Goal: Use online tool/utility

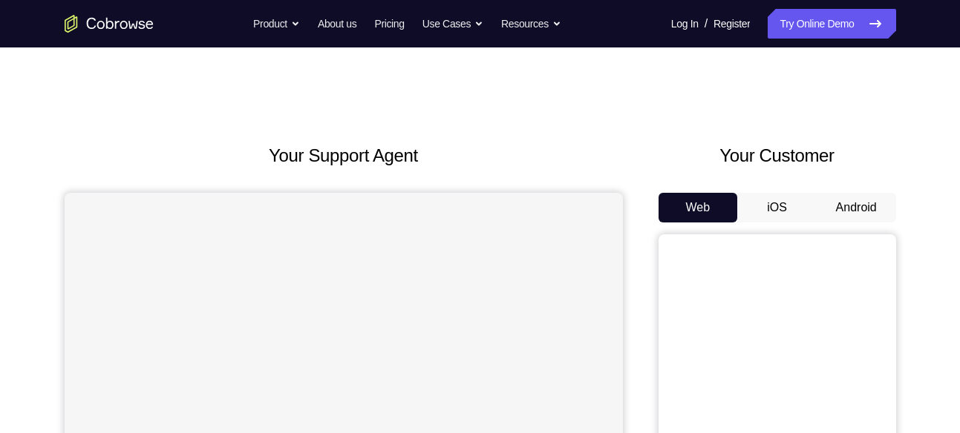
scroll to position [64, 0]
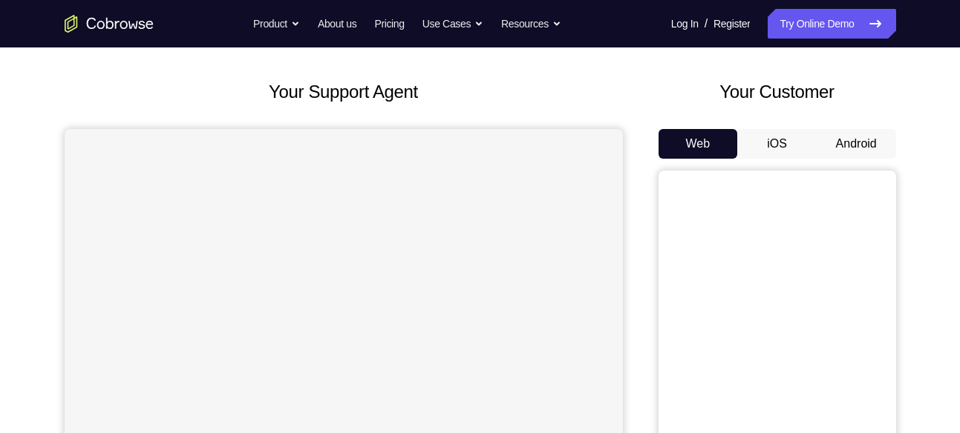
click at [865, 133] on button "Android" at bounding box center [855, 144] width 79 height 30
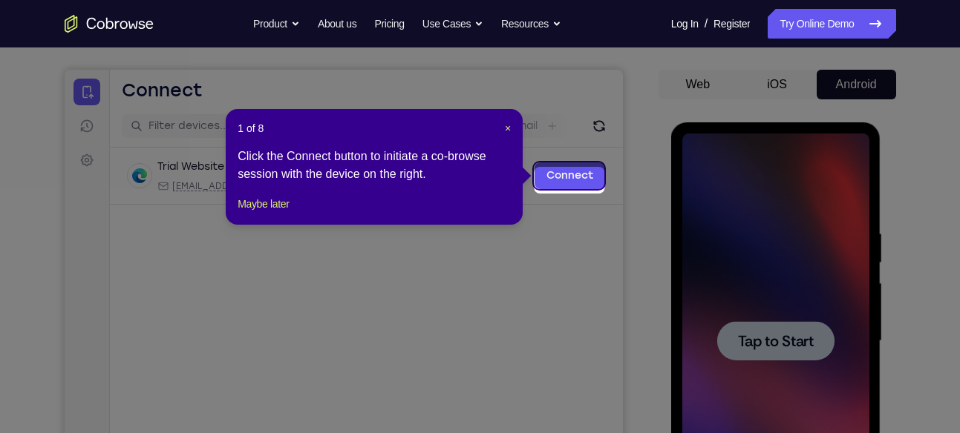
scroll to position [118, 0]
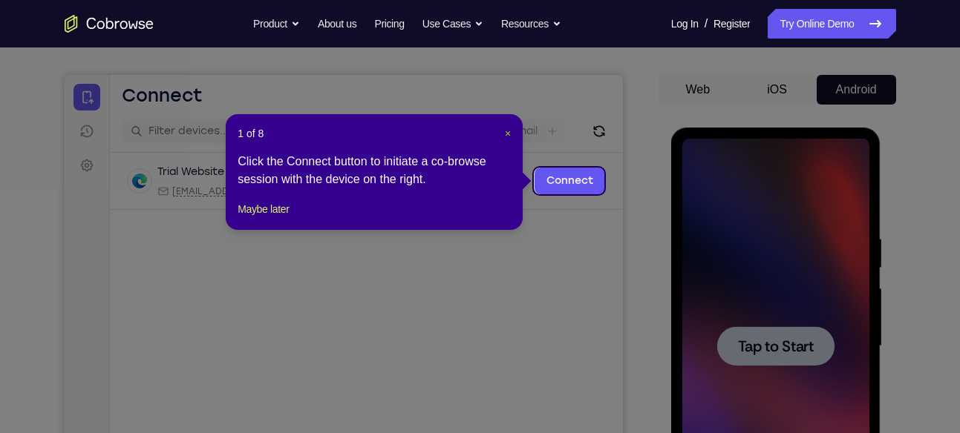
click at [508, 131] on span "×" at bounding box center [508, 134] width 6 height 12
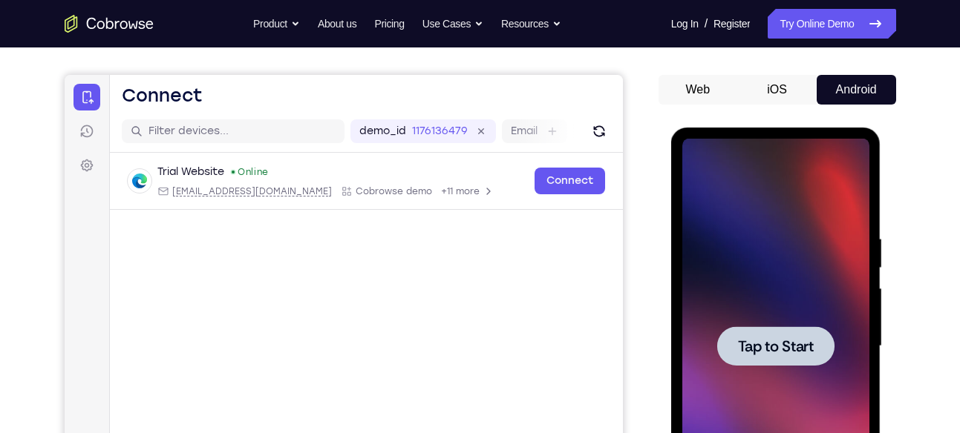
click at [821, 363] on div at bounding box center [775, 346] width 117 height 39
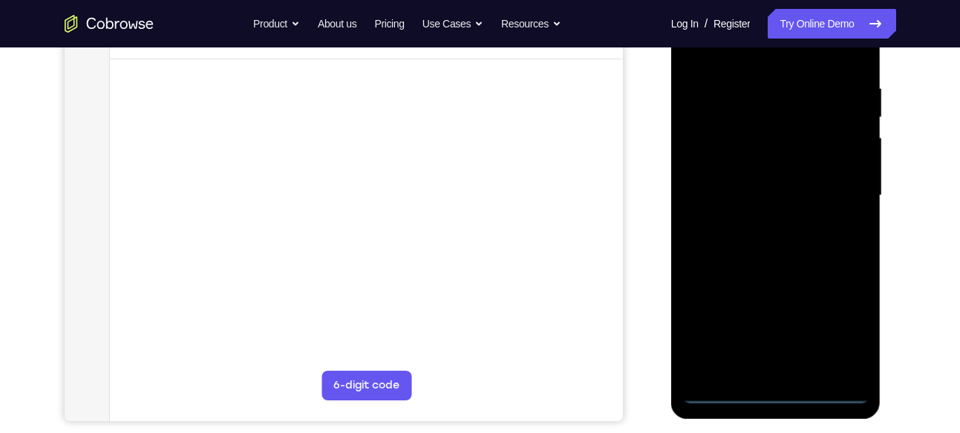
scroll to position [299, 0]
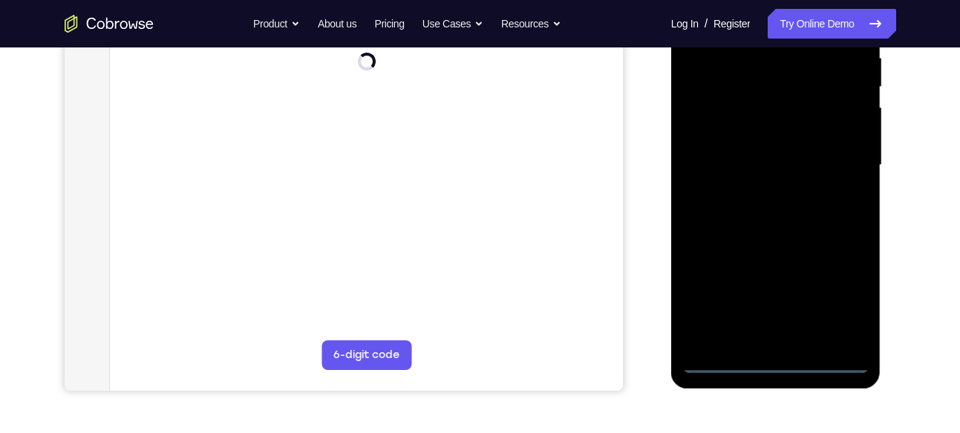
click at [779, 368] on div at bounding box center [775, 166] width 187 height 416
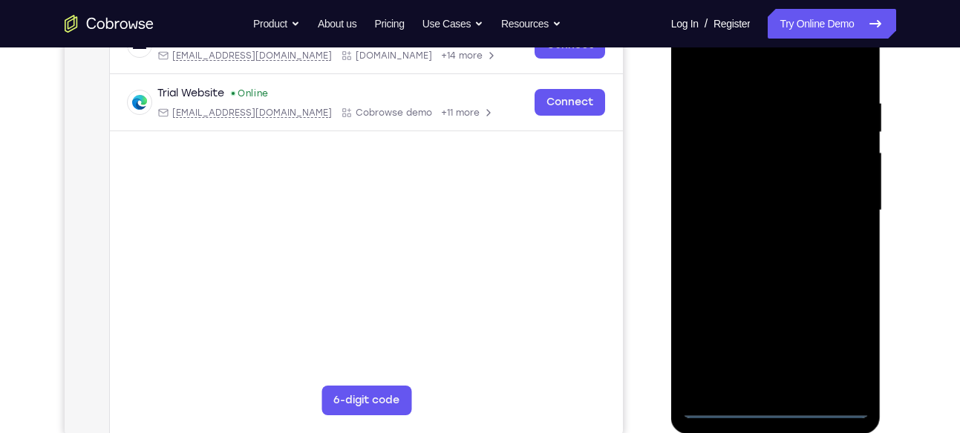
scroll to position [253, 0]
click at [840, 335] on div at bounding box center [775, 212] width 187 height 416
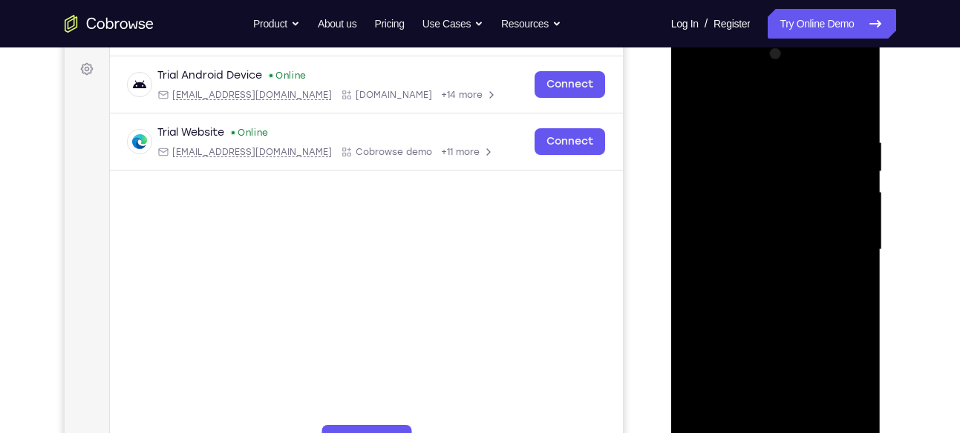
scroll to position [214, 0]
click at [742, 97] on div at bounding box center [775, 251] width 187 height 416
click at [716, 208] on div at bounding box center [775, 251] width 187 height 416
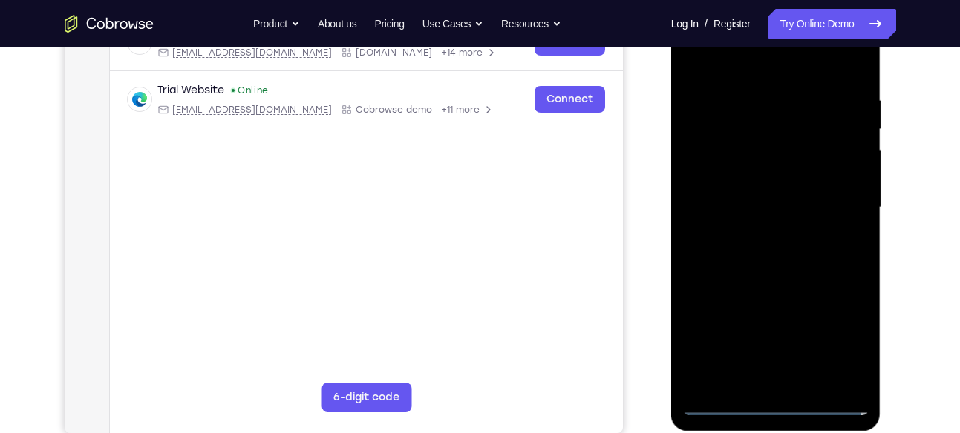
click at [770, 212] on div at bounding box center [775, 208] width 187 height 416
click at [760, 200] on div at bounding box center [775, 208] width 187 height 416
click at [782, 223] on div at bounding box center [775, 208] width 187 height 416
click at [802, 280] on div at bounding box center [775, 208] width 187 height 416
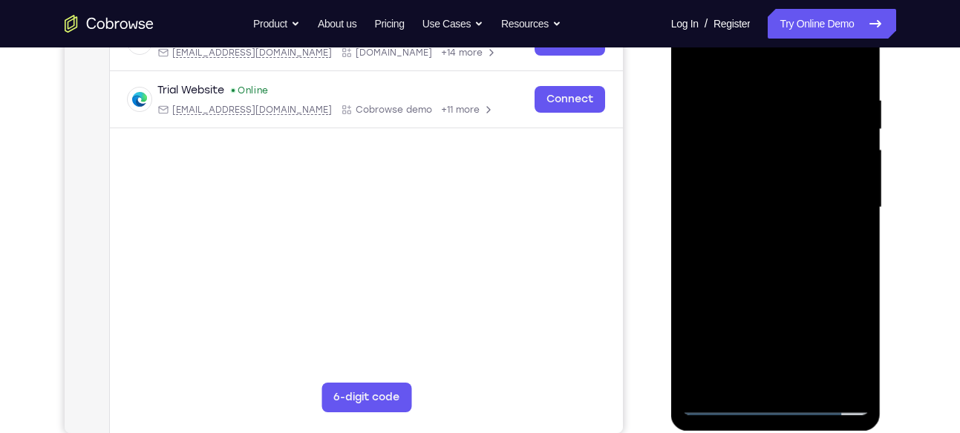
drag, startPoint x: 796, startPoint y: 71, endPoint x: 789, endPoint y: -6, distance: 76.8
click at [789, 0] on div at bounding box center [776, 210] width 210 height 442
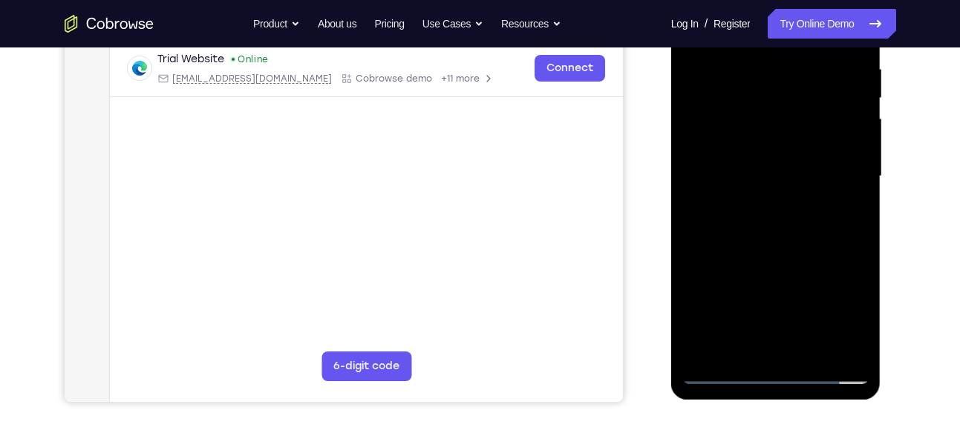
scroll to position [289, 0]
click at [817, 143] on div at bounding box center [775, 176] width 187 height 416
drag, startPoint x: 789, startPoint y: 286, endPoint x: 784, endPoint y: 91, distance: 194.5
click at [784, 91] on div at bounding box center [775, 176] width 187 height 416
drag, startPoint x: 785, startPoint y: 304, endPoint x: 753, endPoint y: 71, distance: 236.0
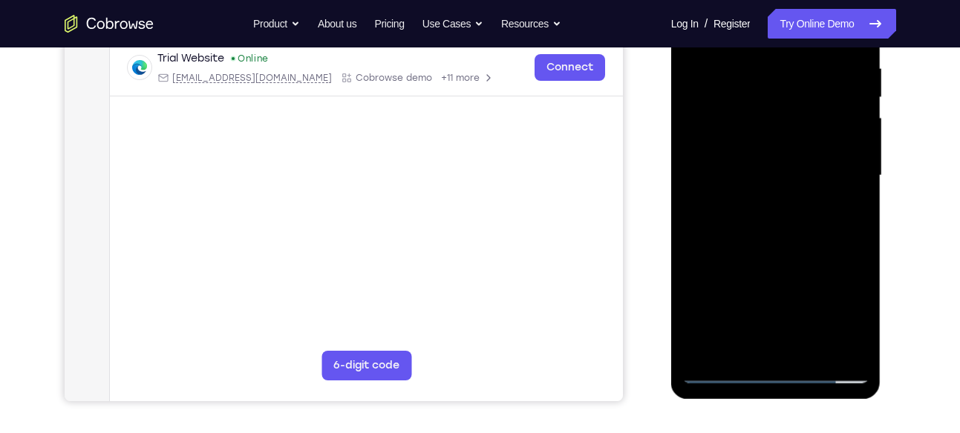
click at [753, 71] on div at bounding box center [775, 176] width 187 height 416
drag, startPoint x: 761, startPoint y: 241, endPoint x: 757, endPoint y: 85, distance: 156.7
click at [757, 85] on div at bounding box center [775, 176] width 187 height 416
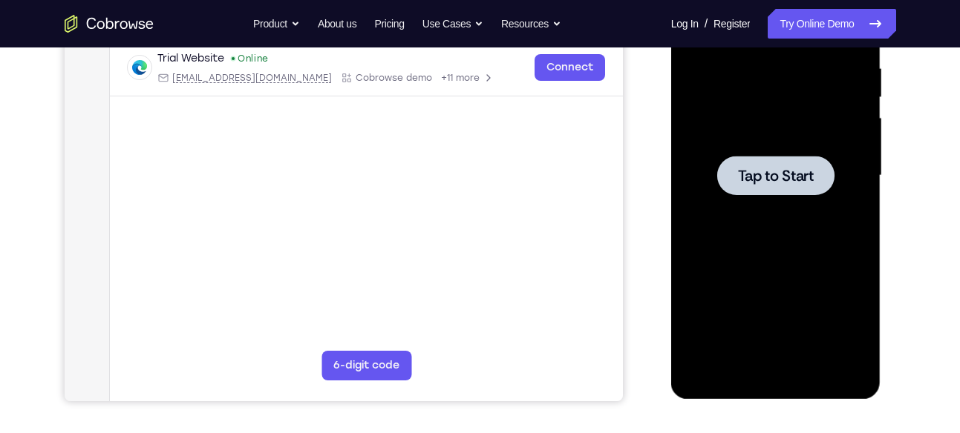
click at [787, 162] on div at bounding box center [775, 175] width 117 height 39
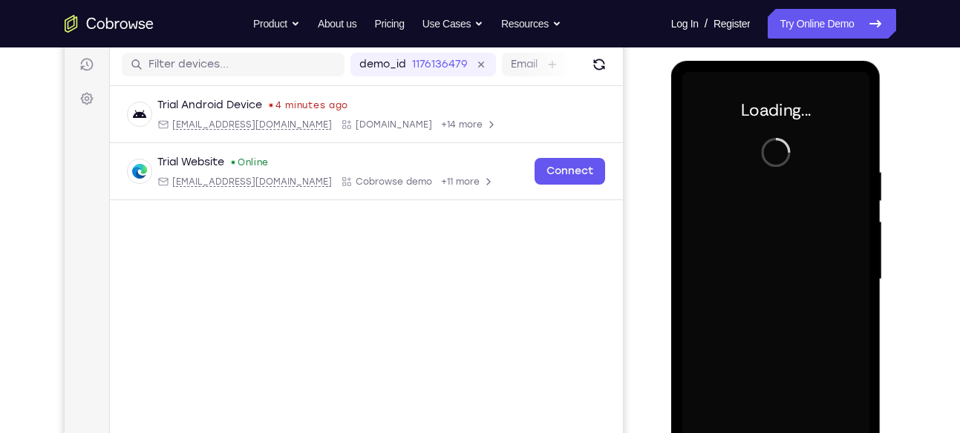
scroll to position [186, 0]
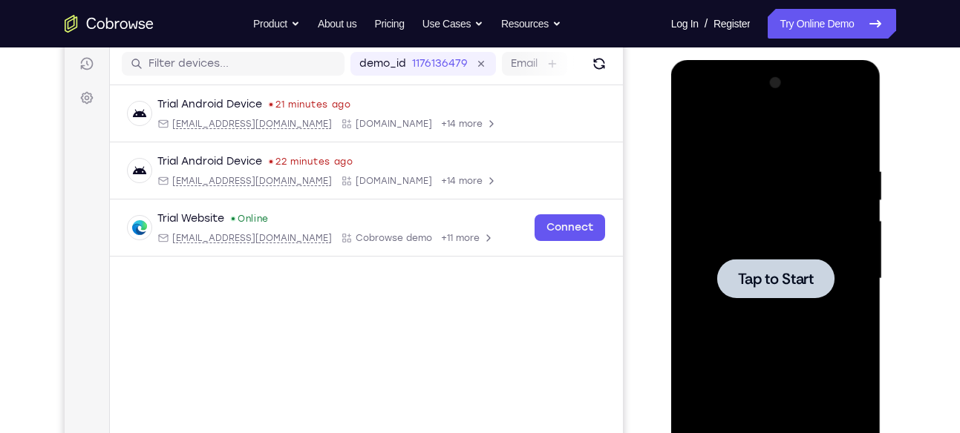
click at [761, 272] on span "Tap to Start" at bounding box center [776, 279] width 76 height 15
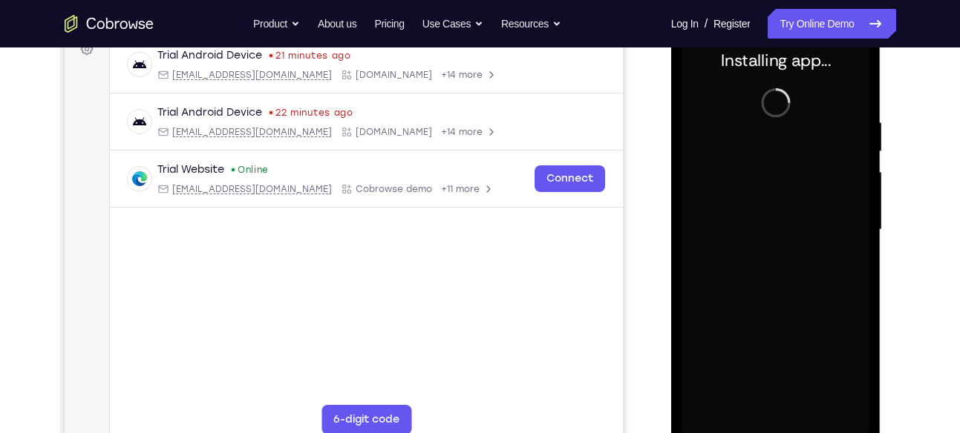
click at [770, 246] on div at bounding box center [775, 230] width 187 height 416
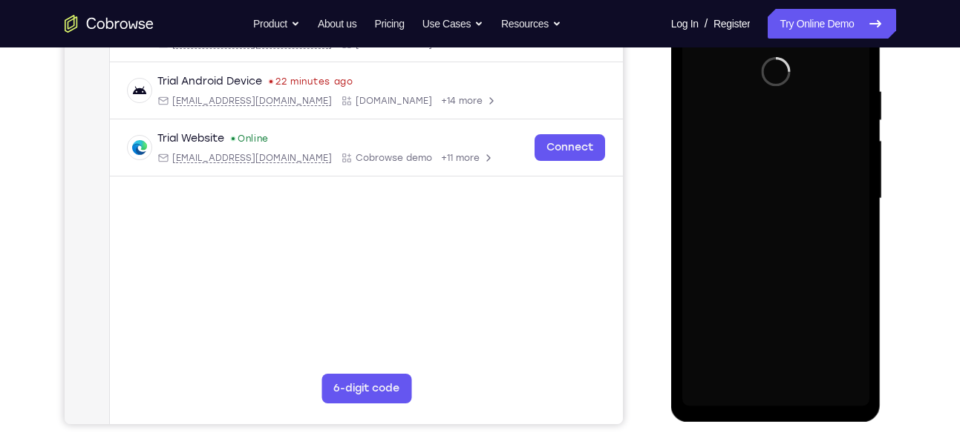
scroll to position [270, 0]
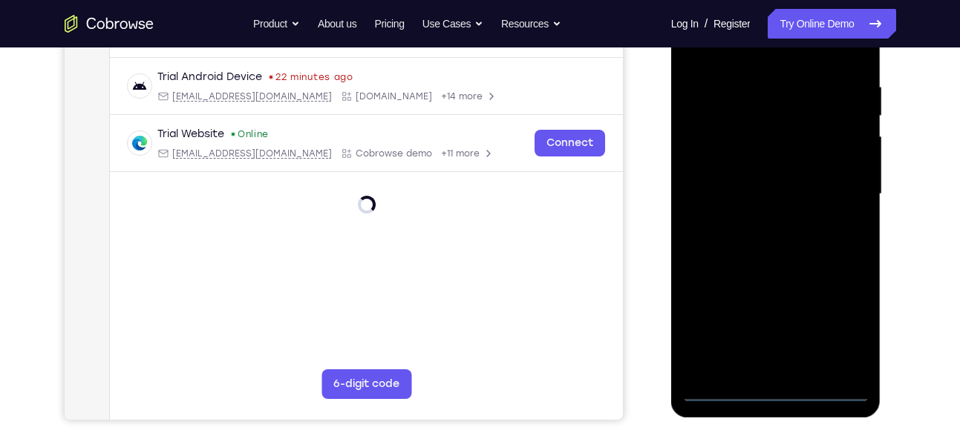
click at [776, 396] on div at bounding box center [775, 195] width 187 height 416
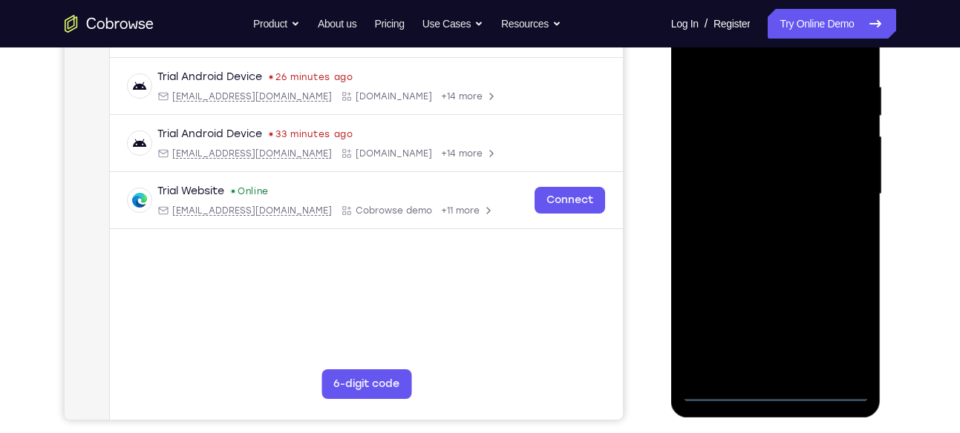
click at [847, 318] on div at bounding box center [775, 195] width 187 height 416
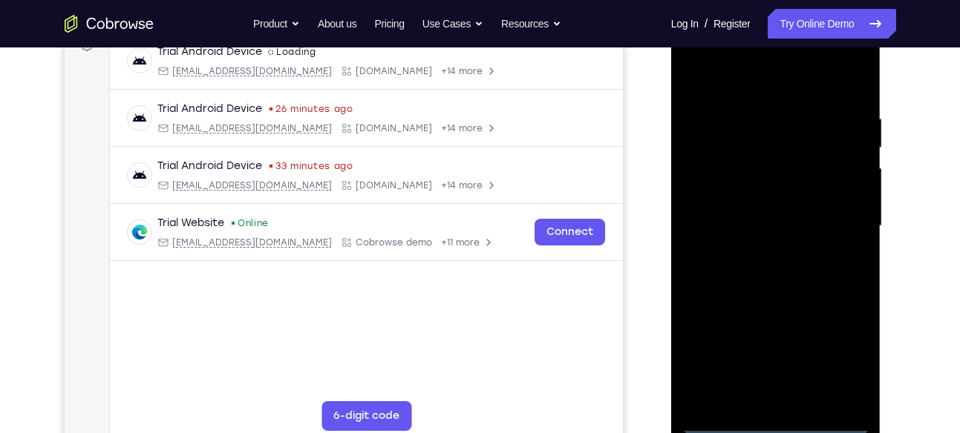
scroll to position [239, 0]
click at [752, 79] on div at bounding box center [775, 226] width 187 height 416
click at [717, 186] on div at bounding box center [775, 226] width 187 height 416
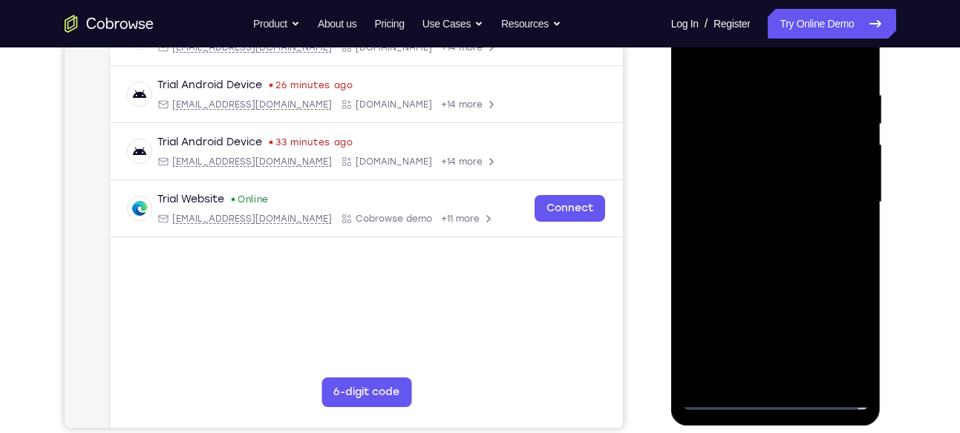
click at [767, 209] on div at bounding box center [775, 203] width 187 height 416
click at [772, 191] on div at bounding box center [775, 203] width 187 height 416
click at [751, 189] on div at bounding box center [775, 203] width 187 height 416
click at [762, 214] on div at bounding box center [775, 203] width 187 height 416
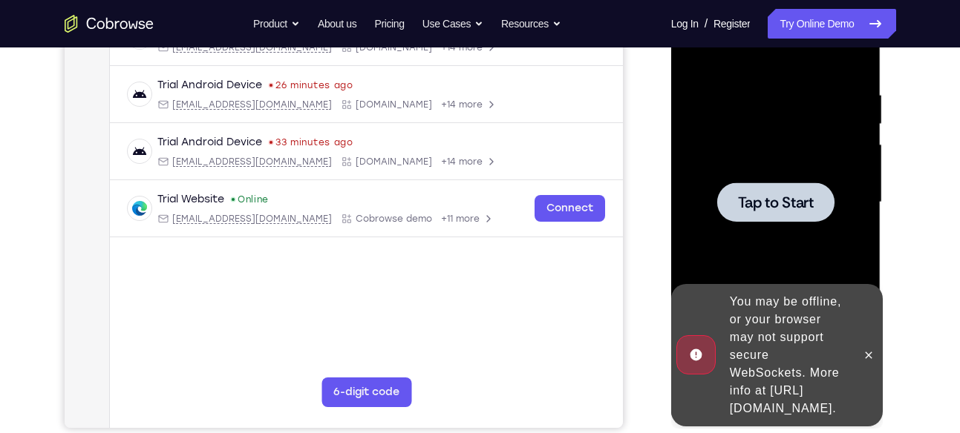
click at [730, 190] on div at bounding box center [775, 202] width 117 height 39
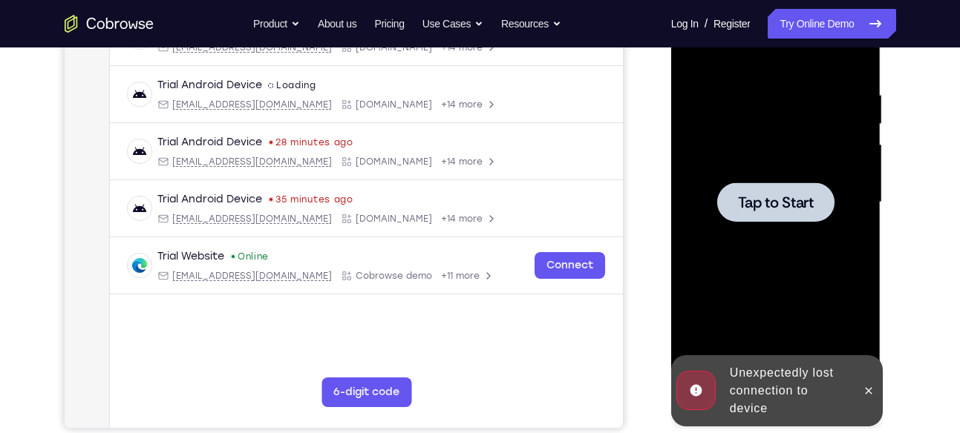
click at [733, 217] on div at bounding box center [775, 202] width 117 height 39
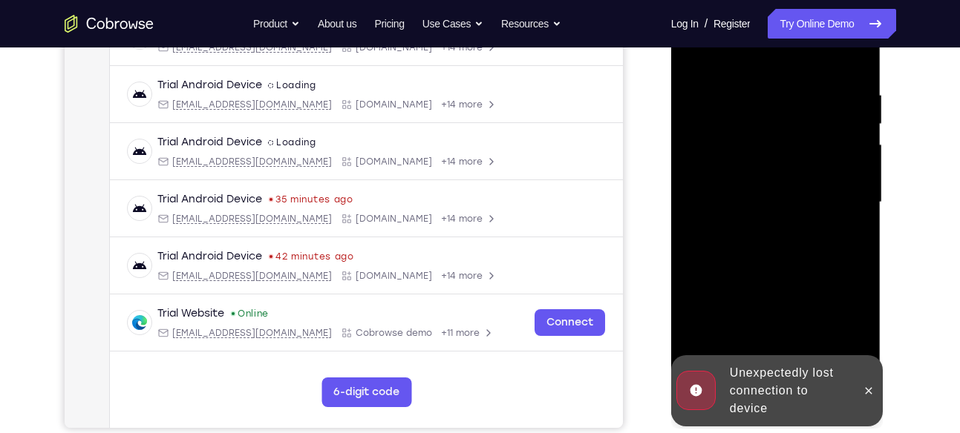
scroll to position [272, 0]
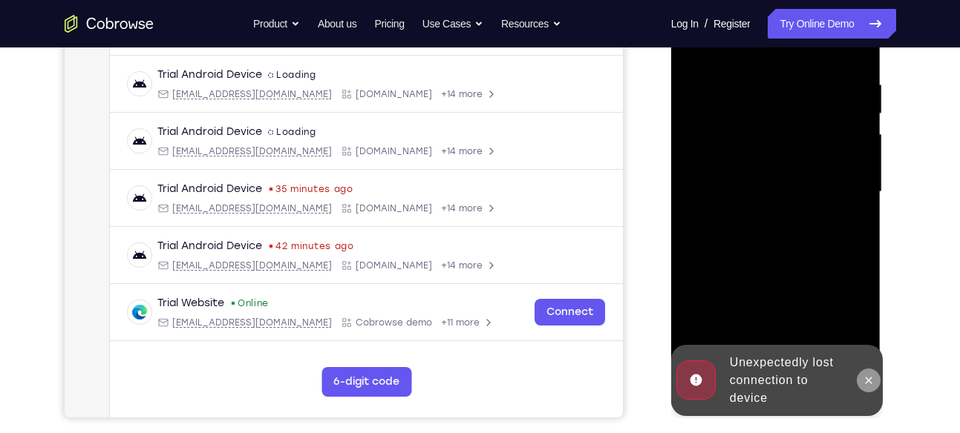
click at [877, 380] on button at bounding box center [869, 381] width 24 height 24
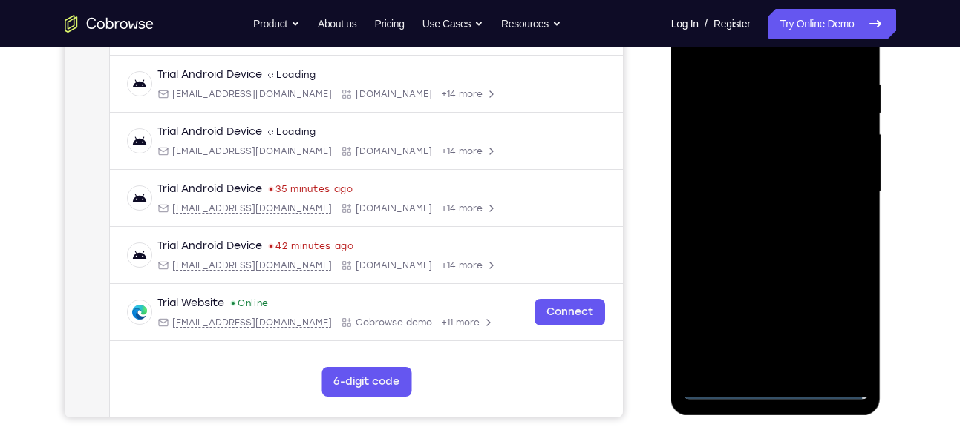
click at [774, 384] on div at bounding box center [775, 192] width 187 height 416
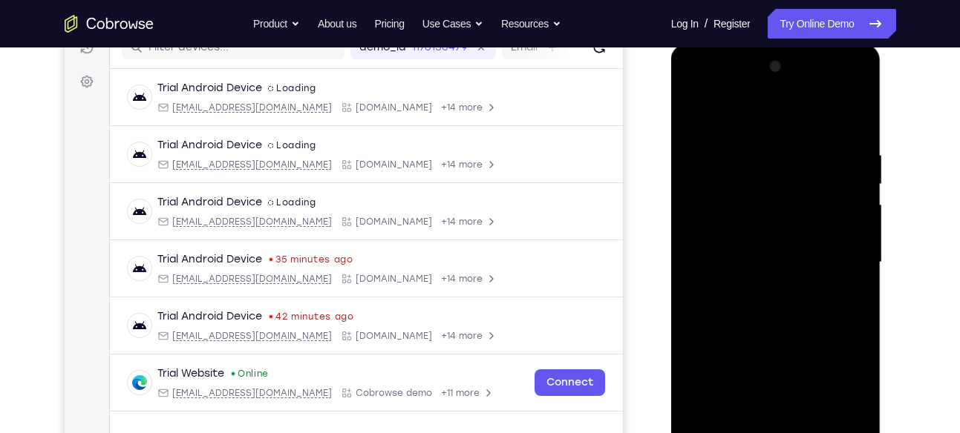
scroll to position [201, 0]
click at [845, 388] on div at bounding box center [775, 264] width 187 height 416
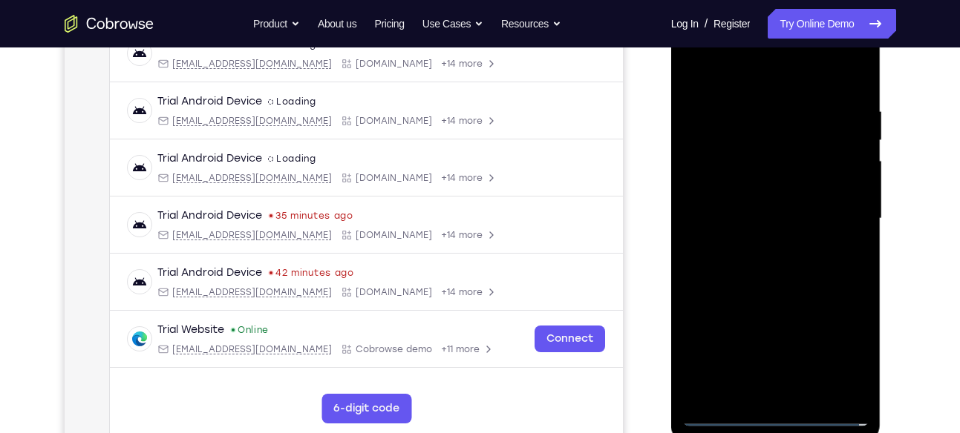
scroll to position [246, 0]
click at [756, 82] on div at bounding box center [775, 218] width 187 height 416
click at [718, 177] on div at bounding box center [775, 218] width 187 height 416
drag, startPoint x: 786, startPoint y: 333, endPoint x: 792, endPoint y: 235, distance: 98.2
click at [792, 235] on div at bounding box center [775, 218] width 187 height 416
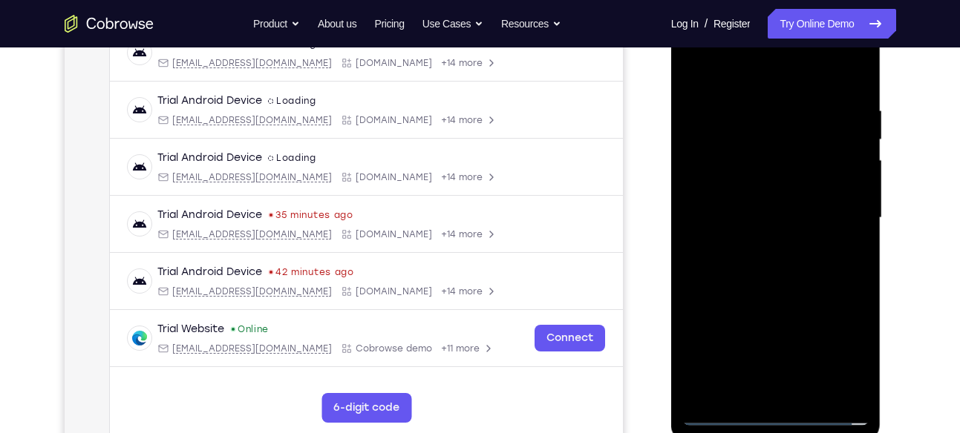
click at [803, 344] on div at bounding box center [775, 218] width 187 height 416
click at [735, 413] on div at bounding box center [775, 218] width 187 height 416
click at [726, 414] on div at bounding box center [775, 218] width 187 height 416
click at [770, 368] on div at bounding box center [775, 218] width 187 height 416
click at [751, 206] on div at bounding box center [775, 218] width 187 height 416
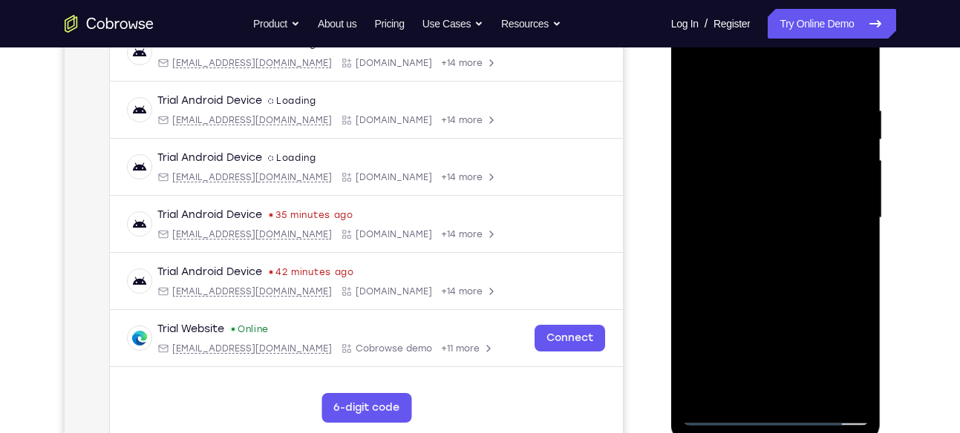
click at [767, 178] on div at bounding box center [775, 218] width 187 height 416
click at [781, 212] on div at bounding box center [775, 218] width 187 height 416
drag, startPoint x: 798, startPoint y: 84, endPoint x: 799, endPoint y: 18, distance: 66.1
click at [799, 18] on div at bounding box center [775, 218] width 187 height 416
click at [793, 278] on div at bounding box center [775, 218] width 187 height 416
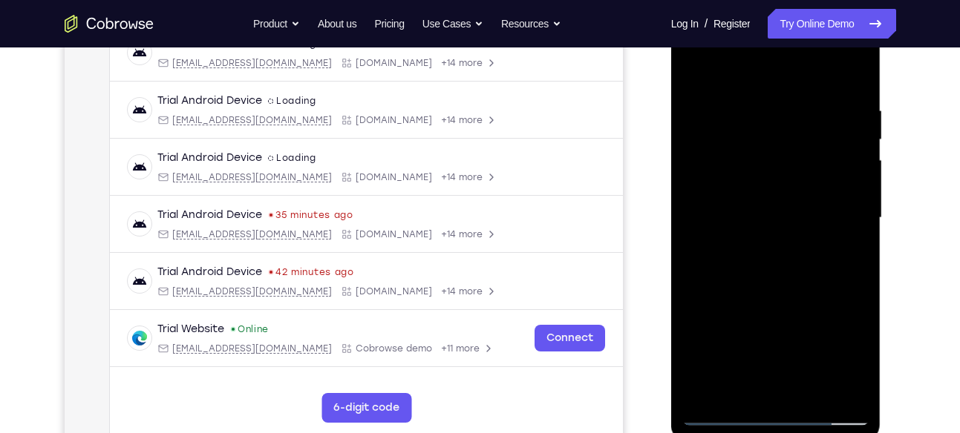
click at [829, 169] on div at bounding box center [775, 218] width 187 height 416
drag, startPoint x: 786, startPoint y: 327, endPoint x: 790, endPoint y: 206, distance: 121.0
click at [790, 206] on div at bounding box center [775, 218] width 187 height 416
drag, startPoint x: 791, startPoint y: 341, endPoint x: 774, endPoint y: 168, distance: 173.8
click at [774, 168] on div at bounding box center [775, 218] width 187 height 416
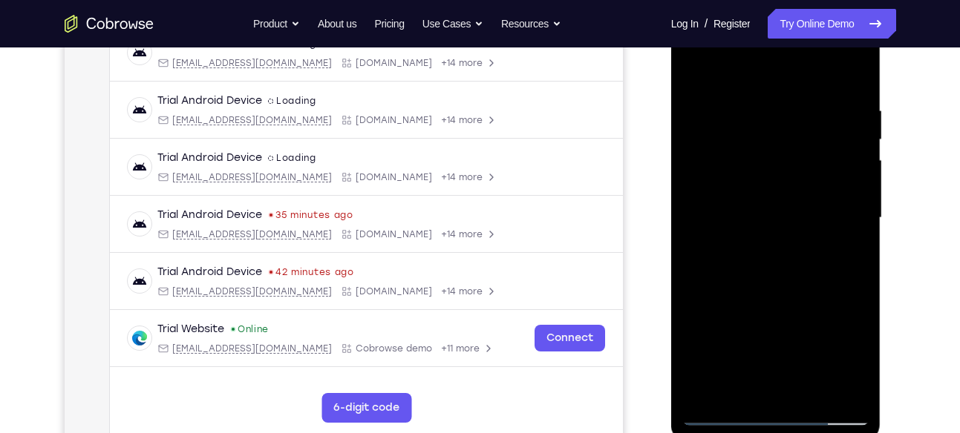
click at [802, 384] on div at bounding box center [775, 218] width 187 height 416
click at [743, 188] on div at bounding box center [775, 218] width 187 height 416
click at [729, 194] on div at bounding box center [775, 218] width 187 height 416
click at [782, 189] on div at bounding box center [775, 218] width 187 height 416
click at [740, 195] on div at bounding box center [775, 218] width 187 height 416
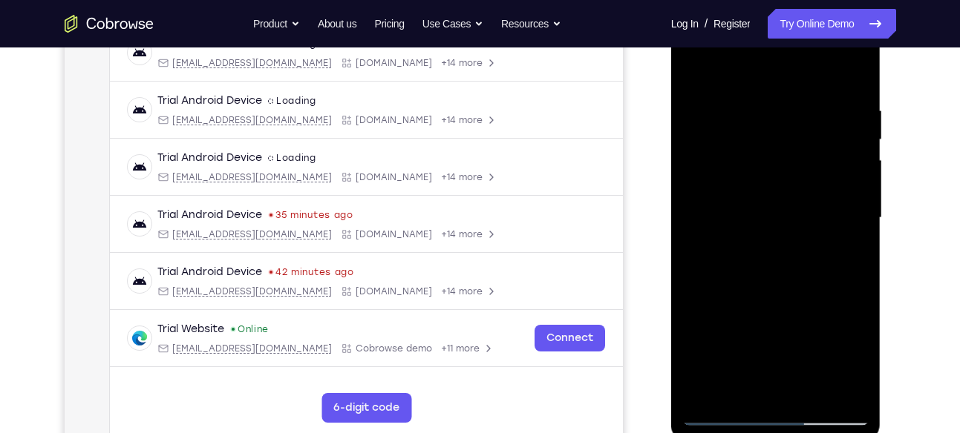
click at [778, 245] on div at bounding box center [775, 218] width 187 height 416
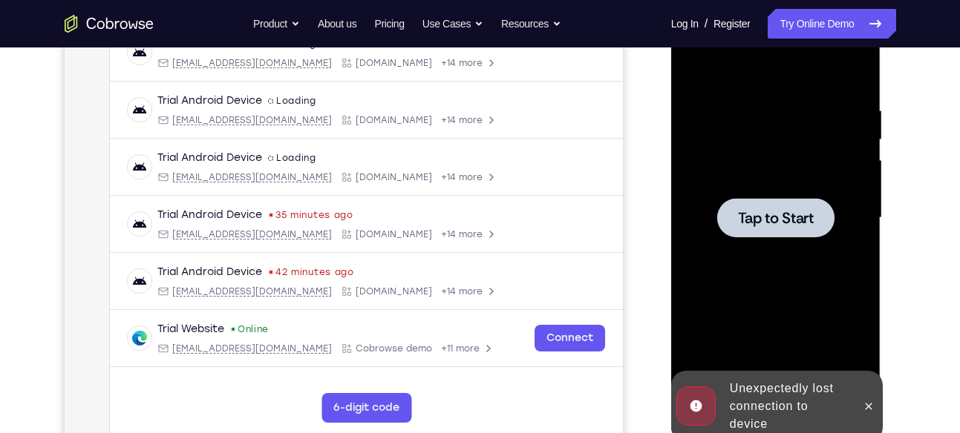
drag, startPoint x: 802, startPoint y: 269, endPoint x: 802, endPoint y: 217, distance: 52.0
click at [802, 217] on span "Tap to Start" at bounding box center [776, 218] width 76 height 15
